Goal: Task Accomplishment & Management: Use online tool/utility

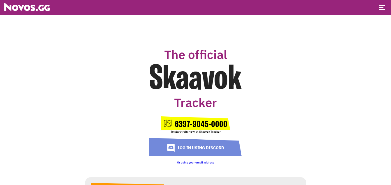
click at [190, 164] on link "Or using your email address" at bounding box center [195, 163] width 37 height 4
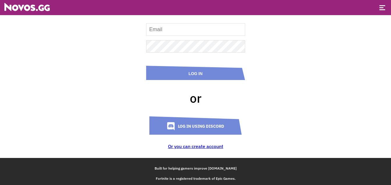
click at [161, 34] on input at bounding box center [195, 29] width 99 height 13
click at [92, 99] on main "Log In or Log in using Discord Or you can create account" at bounding box center [195, 79] width 233 height 158
click at [184, 148] on link "Or you can create account" at bounding box center [195, 147] width 55 height 6
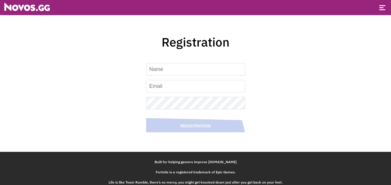
click at [179, 73] on input at bounding box center [195, 69] width 99 height 13
type input "[PERSON_NAME]"
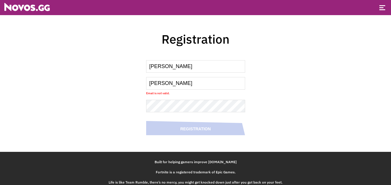
type input "[EMAIL_ADDRESS][DOMAIN_NAME]"
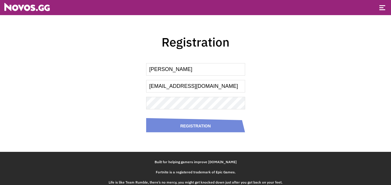
click at [194, 126] on button "Registration" at bounding box center [195, 125] width 99 height 14
click at [194, 126] on div "[PERSON_NAME] [EMAIL_ADDRESS][DOMAIN_NAME] Registration" at bounding box center [195, 96] width 99 height 74
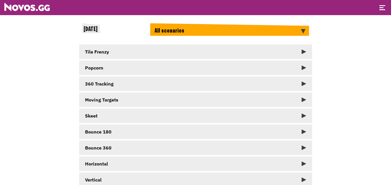
click at [160, 52] on link "Tile Frenzy" at bounding box center [195, 52] width 233 height 15
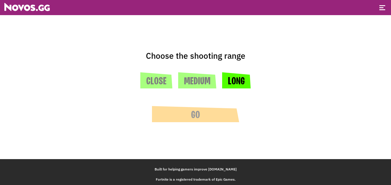
click at [228, 88] on button "Long" at bounding box center [236, 80] width 29 height 16
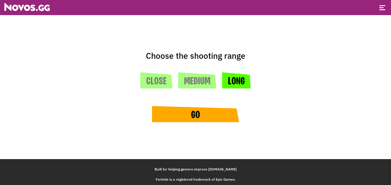
click at [206, 110] on button "Go" at bounding box center [195, 114] width 87 height 16
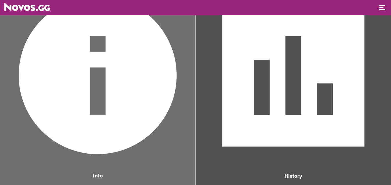
click at [118, 87] on img at bounding box center [98, 76] width 190 height 190
click at [385, 7] on div at bounding box center [383, 8] width 6 height 6
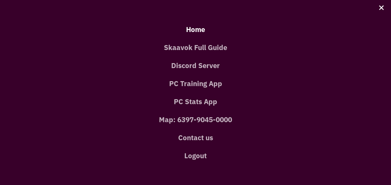
click at [194, 37] on link "Home" at bounding box center [196, 29] width 374 height 18
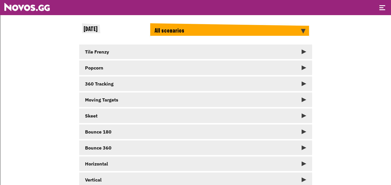
click at [220, 51] on link "Tile Frenzy" at bounding box center [195, 52] width 233 height 15
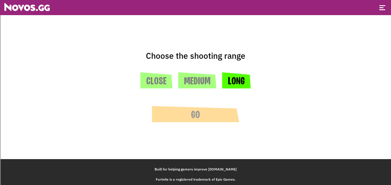
click at [228, 82] on button "Long" at bounding box center [236, 80] width 29 height 16
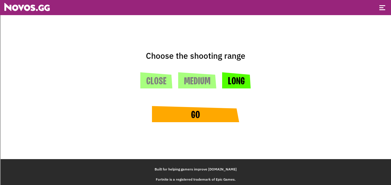
click at [197, 114] on button "Go" at bounding box center [195, 114] width 87 height 16
